Goal: Task Accomplishment & Management: Complete application form

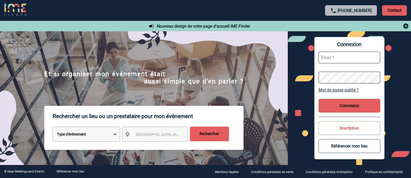
type input "afbonhomme@ime-groupe.com"
click at [352, 109] on button "Connexion" at bounding box center [350, 106] width 62 height 14
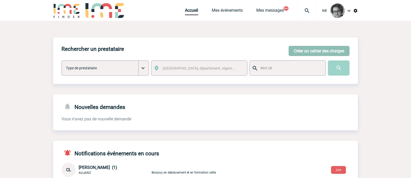
click at [315, 51] on button "Créer un cahier des charges" at bounding box center [319, 51] width 61 height 10
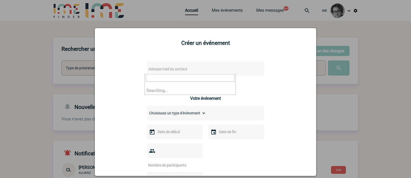
click at [208, 70] on span "Adresse mail du contact" at bounding box center [191, 68] width 91 height 7
drag, startPoint x: 177, startPoint y: 76, endPoint x: 131, endPoint y: 71, distance: 46.6
click at [131, 71] on body "IME Accueil Mes événements" at bounding box center [205, 169] width 411 height 339
click at [217, 78] on input "[PERSON_NAME][EMAIL_ADDRESS][DOMAIN_NAME]>" at bounding box center [190, 78] width 89 height 8
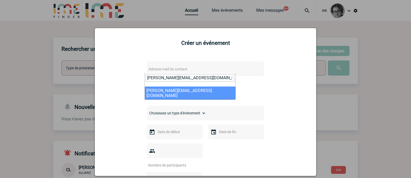
type input "[PERSON_NAME][EMAIL_ADDRESS][DOMAIN_NAME]"
select select "113969"
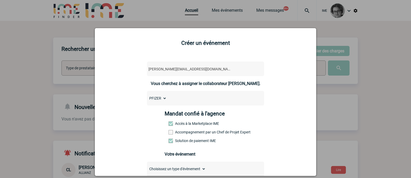
click at [188, 133] on label "Accompagnement par un Chef de Projet Expert" at bounding box center [180, 132] width 23 height 4
click at [0, 0] on input "Accompagnement par un Chef de Projet Expert" at bounding box center [0, 0] width 0 height 0
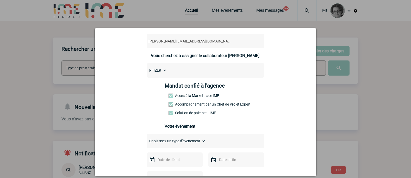
scroll to position [78, 0]
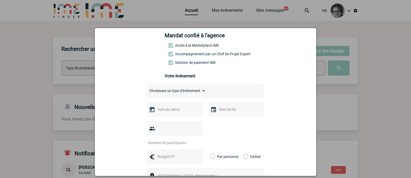
click at [185, 90] on select "Choisissez un type d'évènement Séminaire avec nuitée Séminaire sans nuitée Repa…" at bounding box center [176, 90] width 59 height 7
select select "3"
click at [147, 88] on select "Choisissez un type d'évènement Séminaire avec nuitée Séminaire sans nuitée Repa…" at bounding box center [176, 90] width 59 height 7
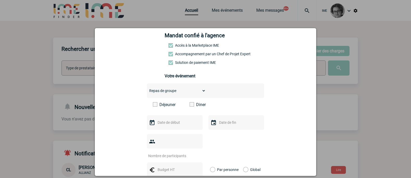
click at [190, 106] on span at bounding box center [192, 104] width 4 height 4
click at [0, 0] on input "Diner" at bounding box center [0, 0] width 0 height 0
click at [179, 120] on input "text" at bounding box center [174, 122] width 36 height 7
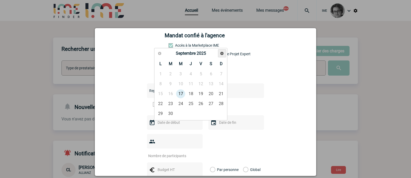
click at [223, 53] on span "Suivant" at bounding box center [222, 53] width 4 height 4
click at [157, 80] on link "6" at bounding box center [161, 83] width 10 height 9
type input "[DATE]"
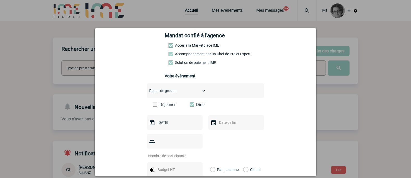
click at [180, 152] on input "number" at bounding box center [171, 155] width 49 height 7
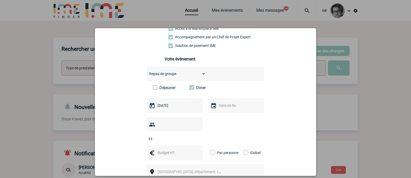
scroll to position [104, 0]
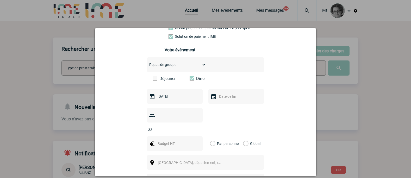
type input "33"
click at [168, 140] on input "text" at bounding box center [174, 143] width 36 height 7
type input "1980"
click at [243, 136] on label "Global" at bounding box center [244, 143] width 3 height 15
click at [0, 0] on input "Global" at bounding box center [0, 0] width 0 height 0
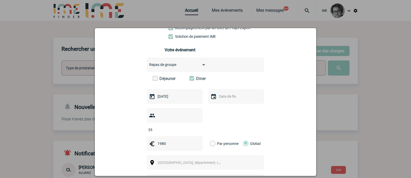
click at [218, 159] on span "[GEOGRAPHIC_DATA], département, région..." at bounding box center [192, 162] width 72 height 7
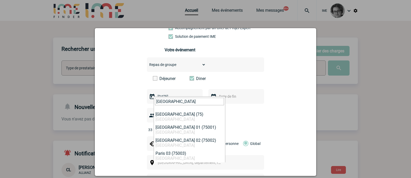
type input "[GEOGRAPHIC_DATA]"
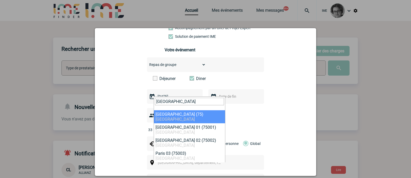
drag, startPoint x: 161, startPoint y: 109, endPoint x: 160, endPoint y: 112, distance: 3.0
click at [160, 109] on span "[GEOGRAPHIC_DATA]" at bounding box center [189, 104] width 71 height 14
select select "3"
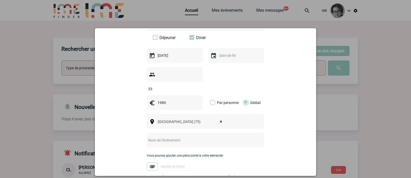
scroll to position [182, 0]
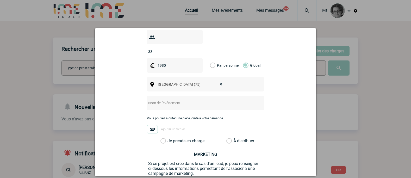
click at [165, 100] on input "text" at bounding box center [198, 103] width 103 height 7
paste input "[PERSON_NAME] MEDICAL PRIMARY CARE_DINER 6 OCTOBRE 2025"
click at [200, 100] on input "[PERSON_NAME] MEDICAL PRIMARY CARE_DINER 6 OCTOBRE 2025" at bounding box center [198, 103] width 103 height 7
type input "[PERSON_NAME] MEDICAL PRIMARY CAR DINER 6 OCTOBRE 2025"
click at [228, 138] on label "À distribuer" at bounding box center [228, 140] width 5 height 5
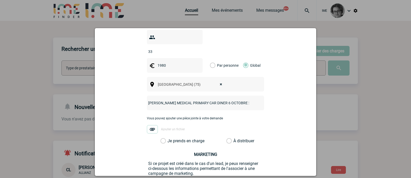
click at [0, 0] on input "À distribuer" at bounding box center [0, 0] width 0 height 0
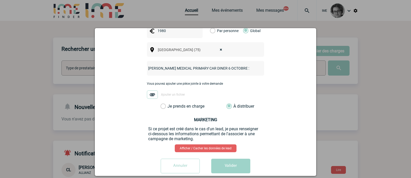
scroll to position [218, 0]
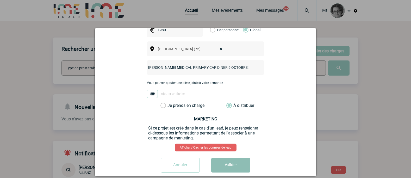
click at [222, 159] on button "Valider" at bounding box center [230, 165] width 39 height 15
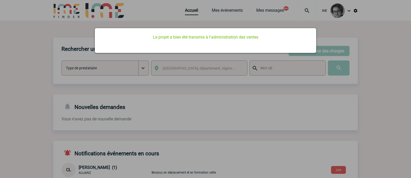
click at [209, 37] on p "Le projet a bien été transmis à l'administration des ventes" at bounding box center [205, 37] width 208 height 5
click at [243, 20] on div at bounding box center [205, 89] width 411 height 178
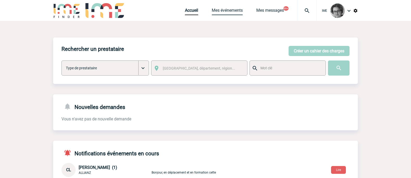
click at [229, 12] on link "Mes événements" at bounding box center [227, 11] width 31 height 7
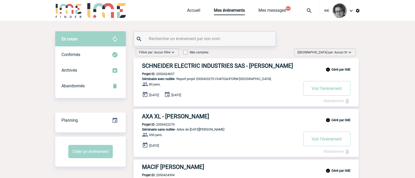
click at [183, 41] on input "text" at bounding box center [205, 39] width 116 height 8
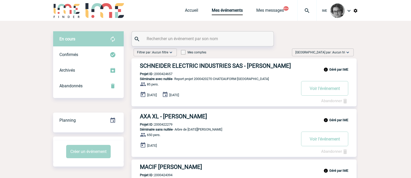
click at [183, 41] on input "text" at bounding box center [203, 39] width 116 height 8
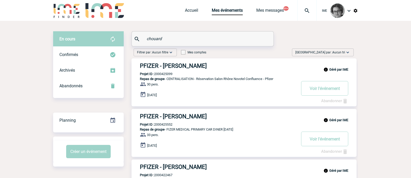
type input "chouard"
drag, startPoint x: 178, startPoint y: 126, endPoint x: 165, endPoint y: 124, distance: 13.6
click at [187, 123] on div "Géré par IME PFIZER - Aïssata CHOUARD Projet ID : 2000425552 Repas de groupe - …" at bounding box center [244, 133] width 225 height 48
drag, startPoint x: 179, startPoint y: 126, endPoint x: 156, endPoint y: 127, distance: 23.7
click at [156, 127] on div "Géré par IME PFIZER - Aïssata CHOUARD Projet ID : 2000425552 Repas de groupe - …" at bounding box center [244, 133] width 225 height 48
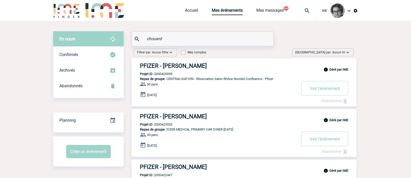
copy p "2000425552"
